Goal: Information Seeking & Learning: Learn about a topic

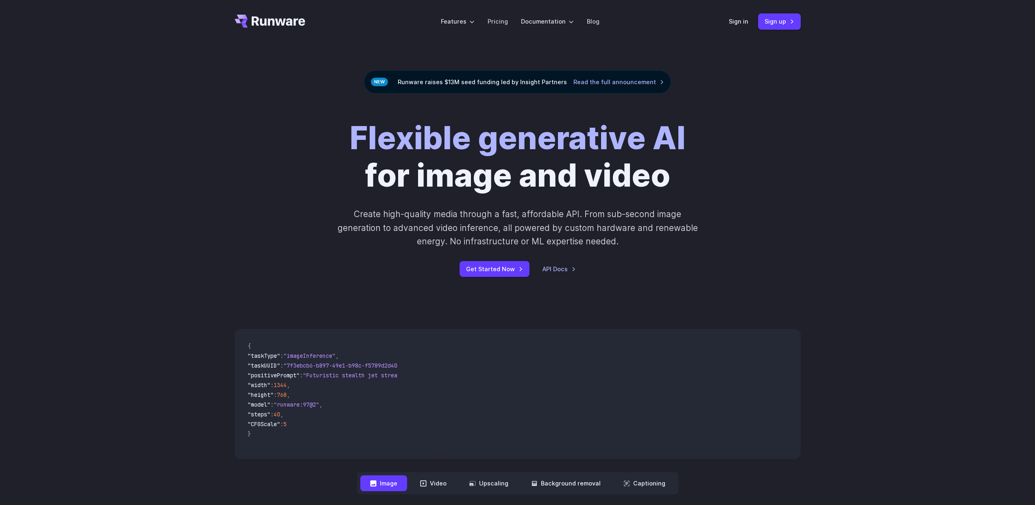
scroll to position [2, 0]
click at [498, 26] on link "Pricing" at bounding box center [498, 20] width 20 height 9
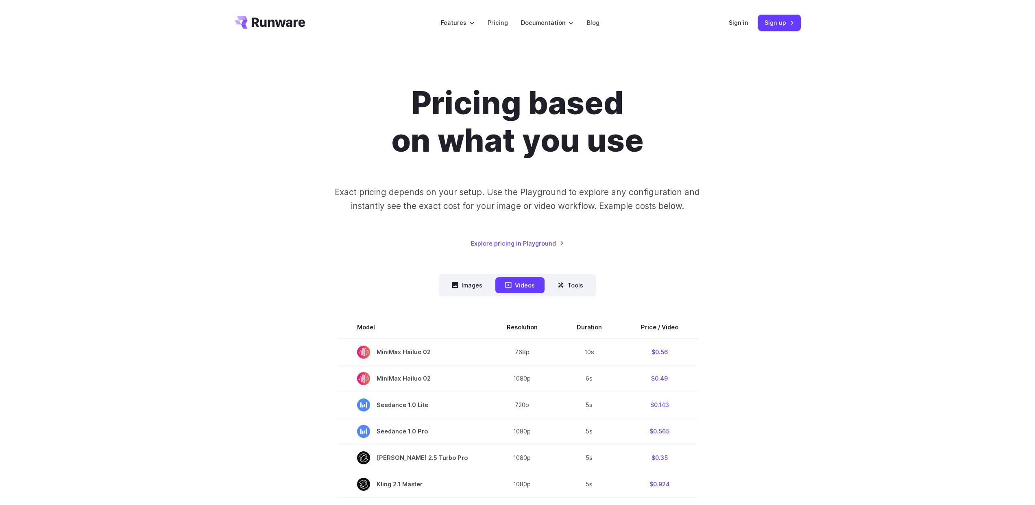
click at [225, 11] on header "Features Tasks Image generation Video generation Sonic Inference Engine™ Models…" at bounding box center [518, 23] width 586 height 46
click at [225, 46] on header "Features Tasks Image generation Video generation Sonic Inference Engine™ Models…" at bounding box center [518, 23] width 586 height 46
click at [252, 27] on icon "Go to /" at bounding box center [279, 21] width 54 height 9
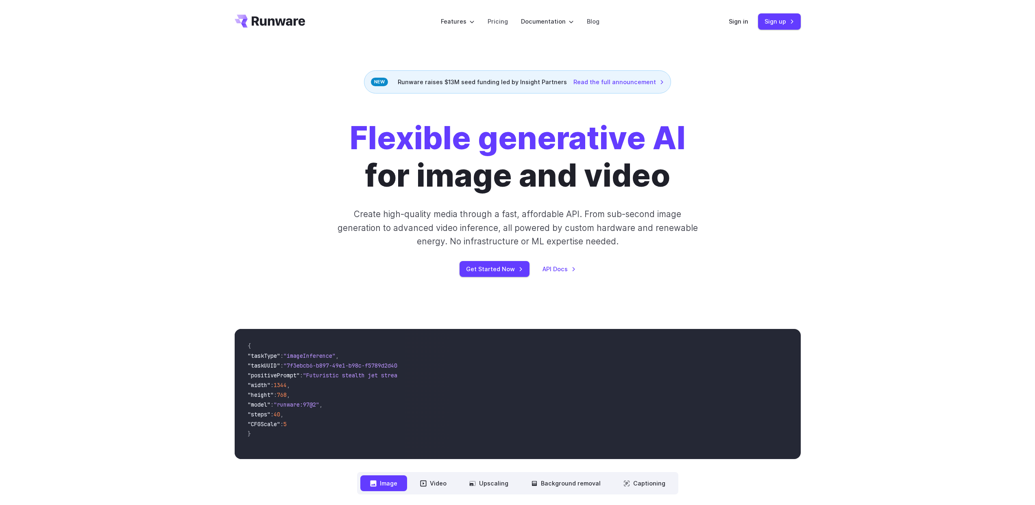
scroll to position [2, 0]
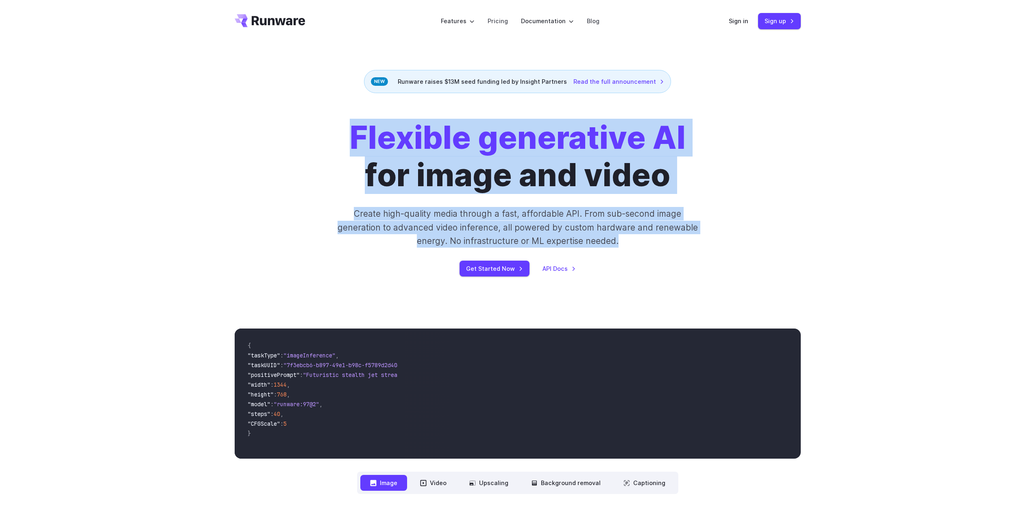
drag, startPoint x: 285, startPoint y: 164, endPoint x: 702, endPoint y: 301, distance: 438.6
click at [702, 277] on div "Flexible generative AI for image and video Create high-quality media through a …" at bounding box center [517, 197] width 453 height 157
copy div "Flexible generative AI for image and video Create high-quality media through a …"
